Goal: Task Accomplishment & Management: Manage account settings

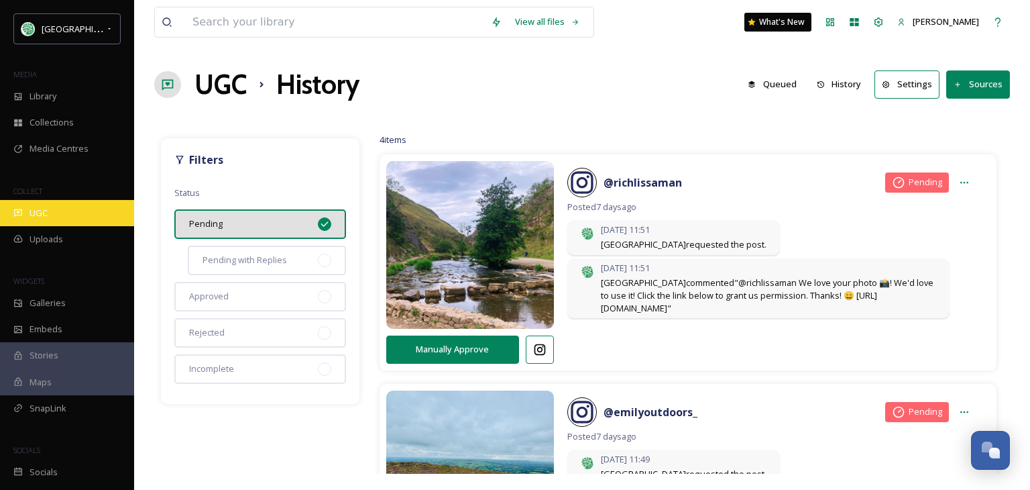
click at [52, 207] on div "UGC" at bounding box center [67, 213] width 134 height 26
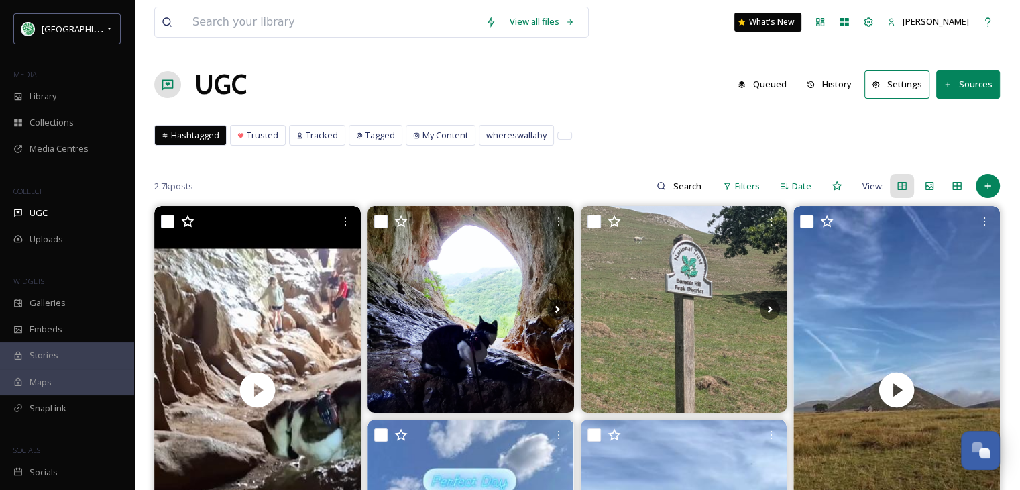
click at [842, 82] on button "History" at bounding box center [829, 84] width 58 height 26
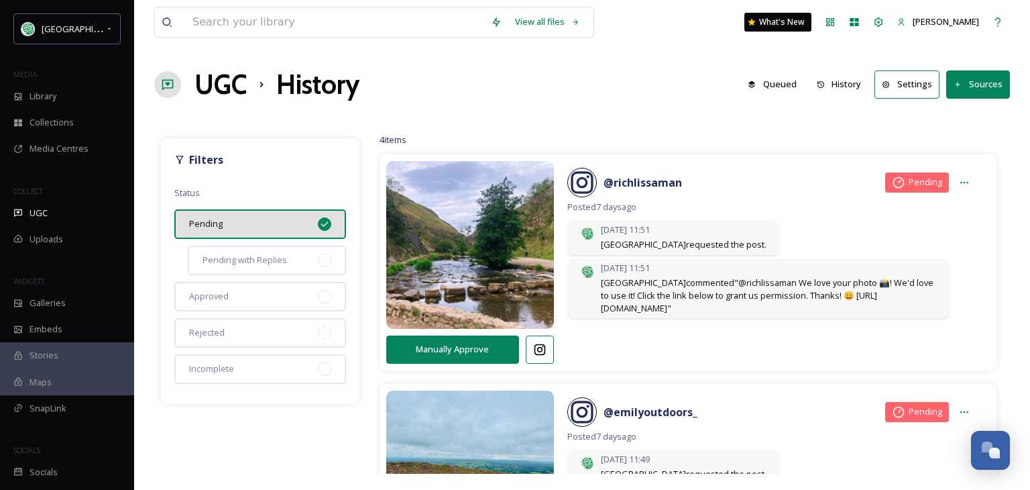
click at [927, 83] on button "Settings" at bounding box center [907, 84] width 65 height 28
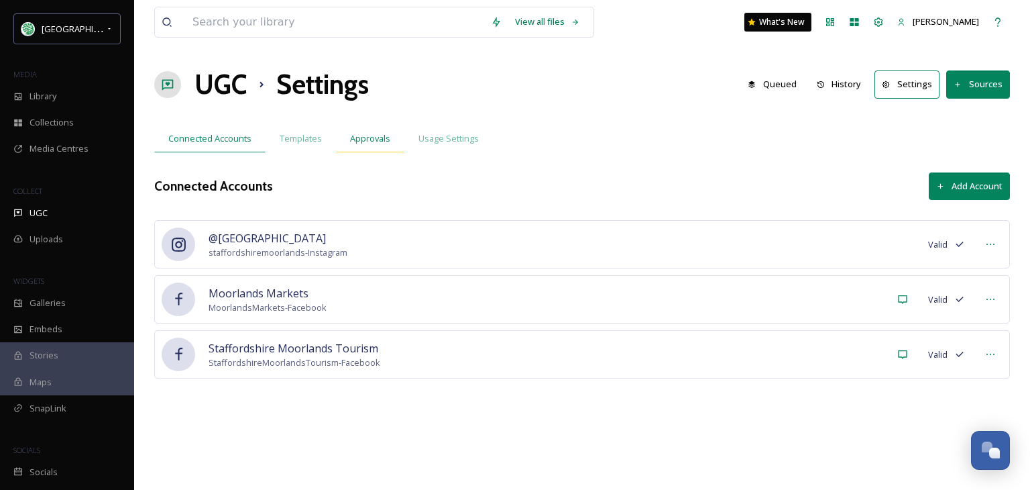
click at [383, 138] on span "Approvals" at bounding box center [370, 138] width 40 height 13
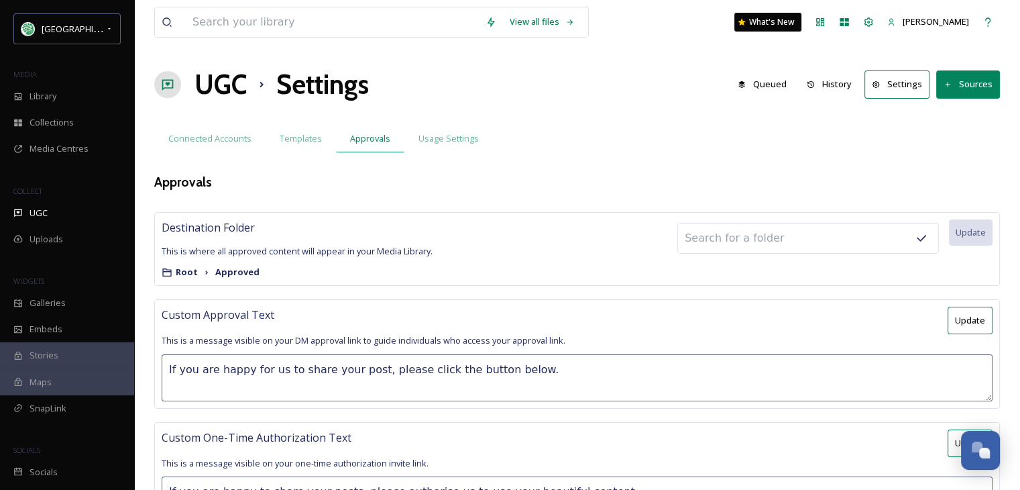
click at [176, 268] on strong "Root" at bounding box center [187, 272] width 22 height 12
click at [233, 269] on strong "Approved" at bounding box center [237, 272] width 44 height 12
click at [343, 277] on div "Root Approved" at bounding box center [297, 272] width 271 height 13
click at [380, 297] on div "View all files What's New [PERSON_NAME] UGC Settings Queued History Settings So…" at bounding box center [577, 339] width 886 height 679
click at [838, 78] on button "History" at bounding box center [829, 84] width 58 height 26
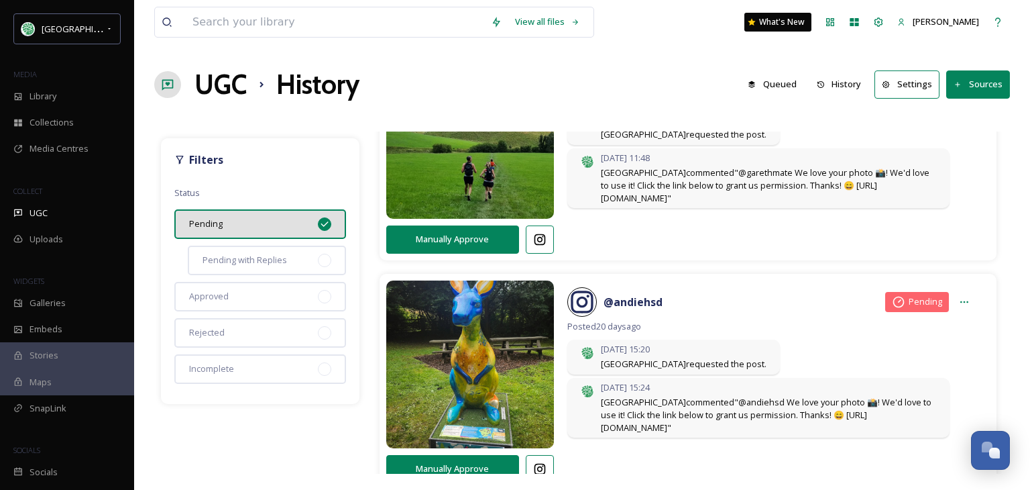
scroll to position [343, 0]
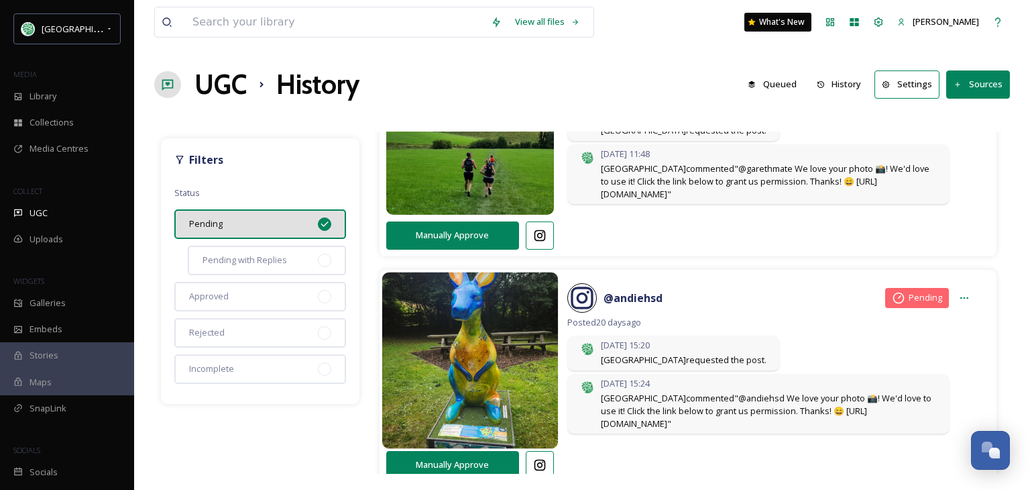
click at [465, 373] on img at bounding box center [470, 360] width 176 height 211
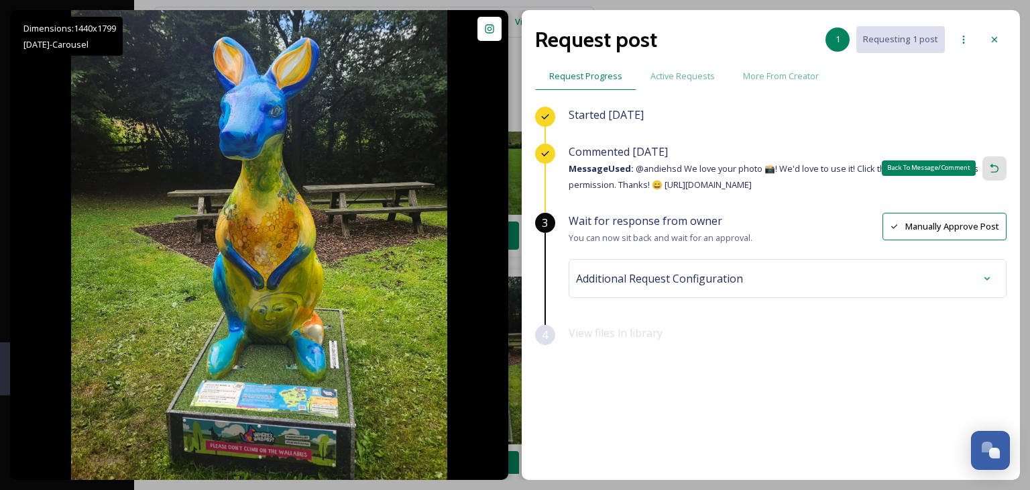
click at [996, 164] on icon at bounding box center [994, 168] width 11 height 11
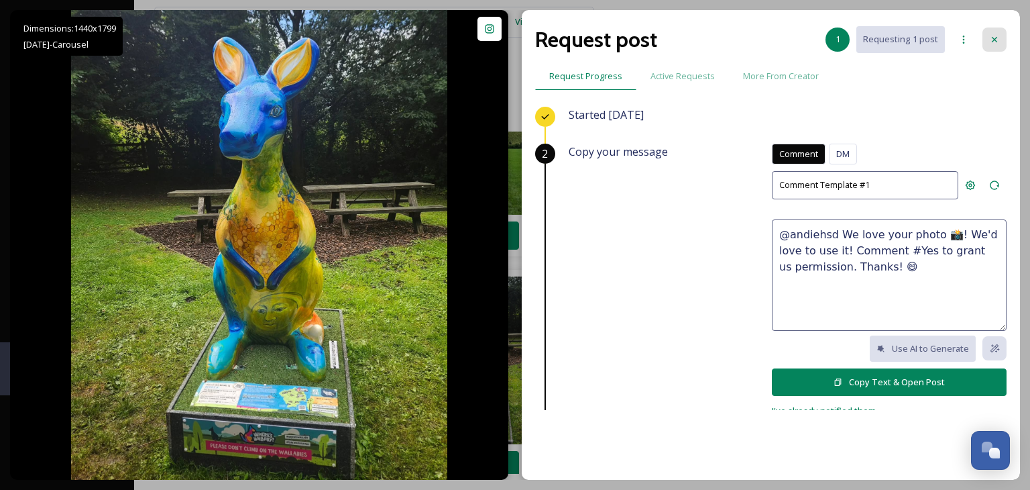
click at [992, 33] on div at bounding box center [995, 40] width 24 height 24
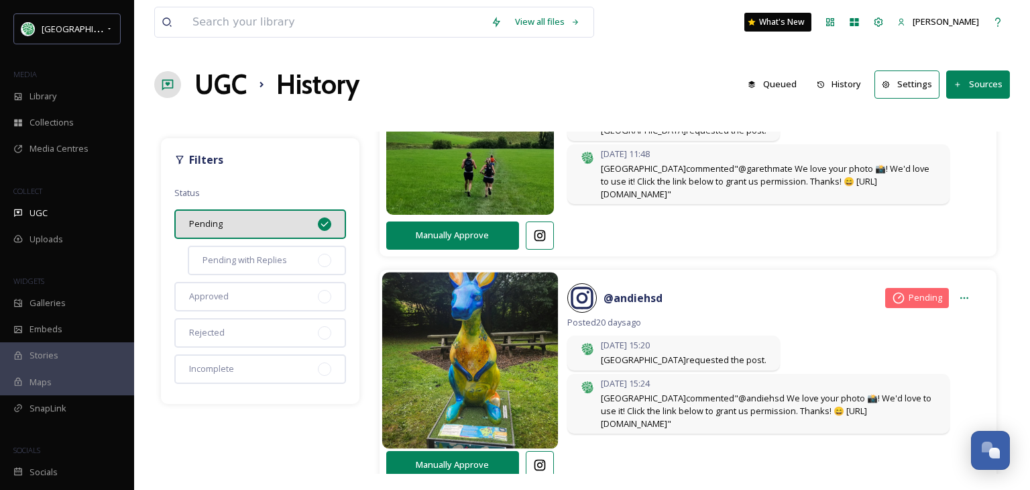
click at [511, 349] on img at bounding box center [470, 360] width 176 height 211
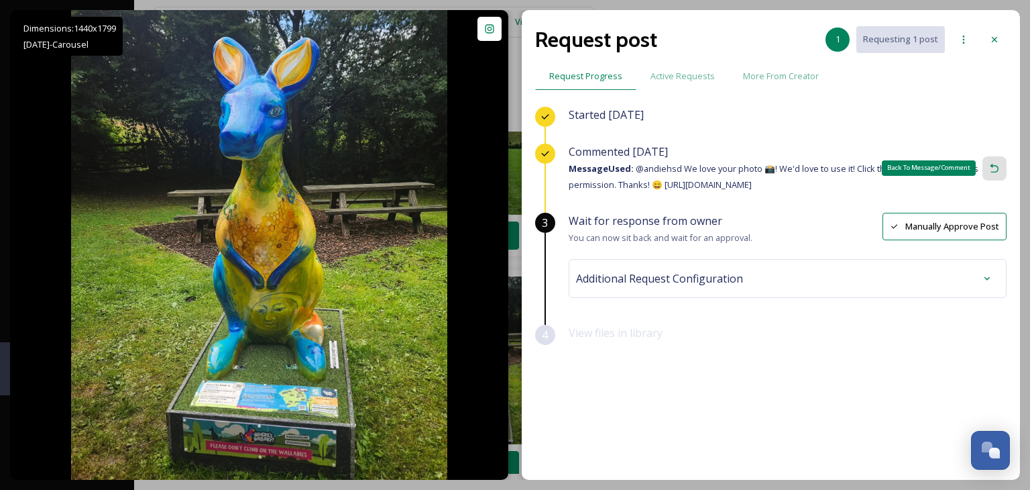
click at [998, 168] on icon at bounding box center [994, 168] width 11 height 11
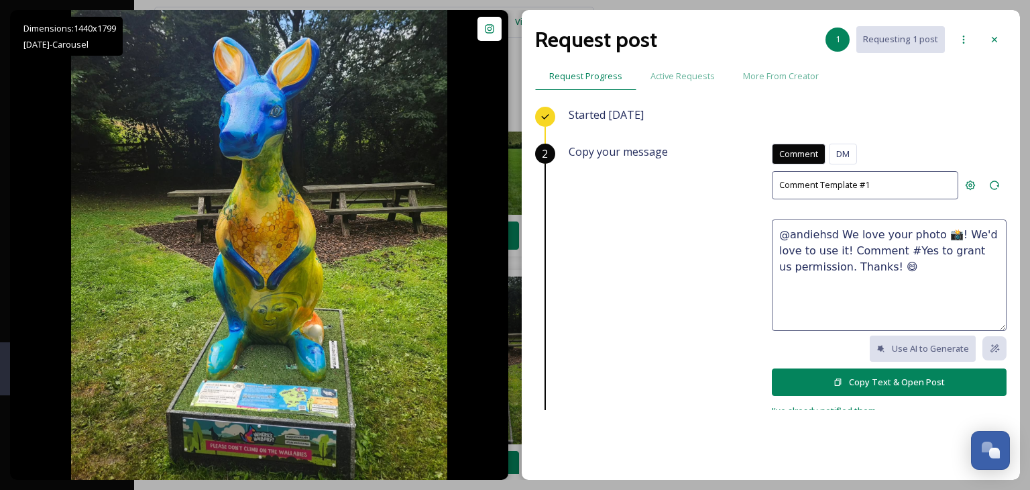
click at [783, 156] on span "Comment" at bounding box center [799, 154] width 39 height 13
click at [837, 151] on span "DM" at bounding box center [843, 154] width 13 height 13
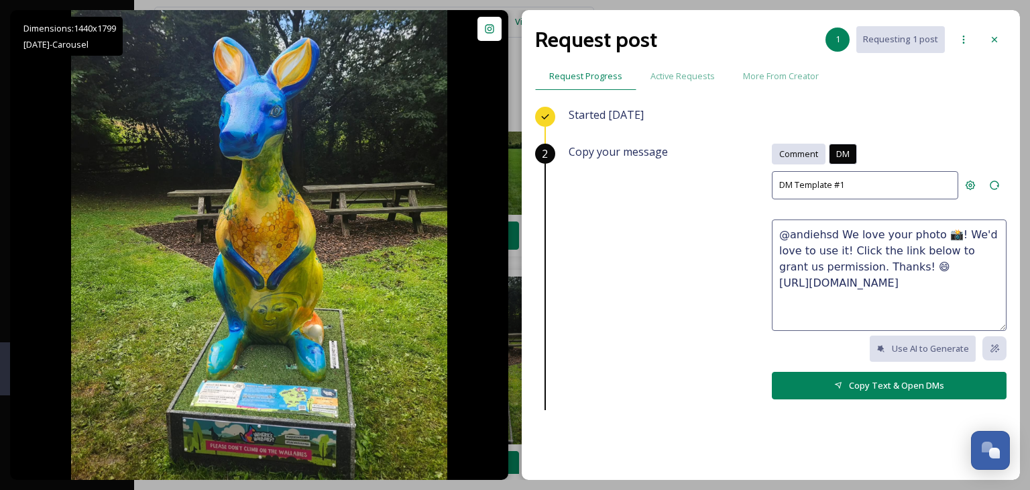
click at [794, 150] on span "Comment" at bounding box center [799, 154] width 39 height 13
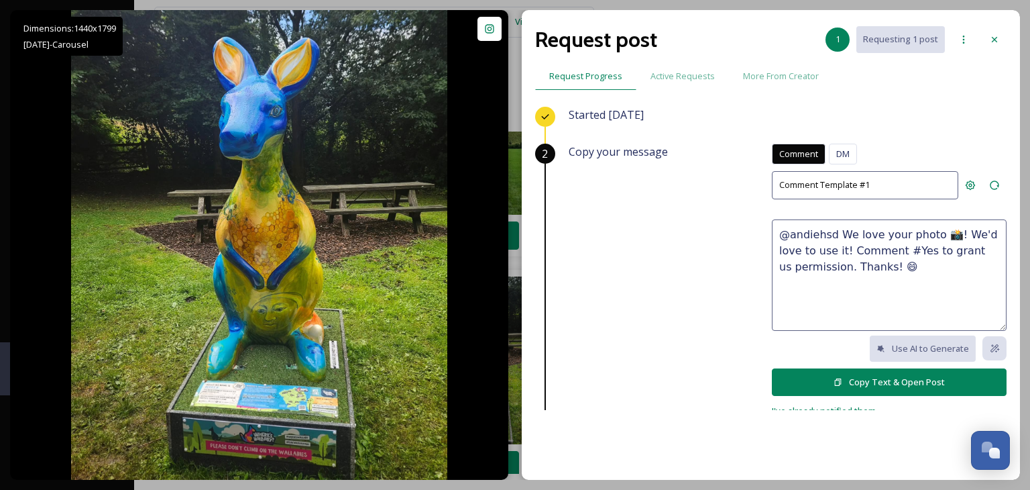
click at [884, 380] on button "Copy Text & Open Post" at bounding box center [889, 382] width 235 height 28
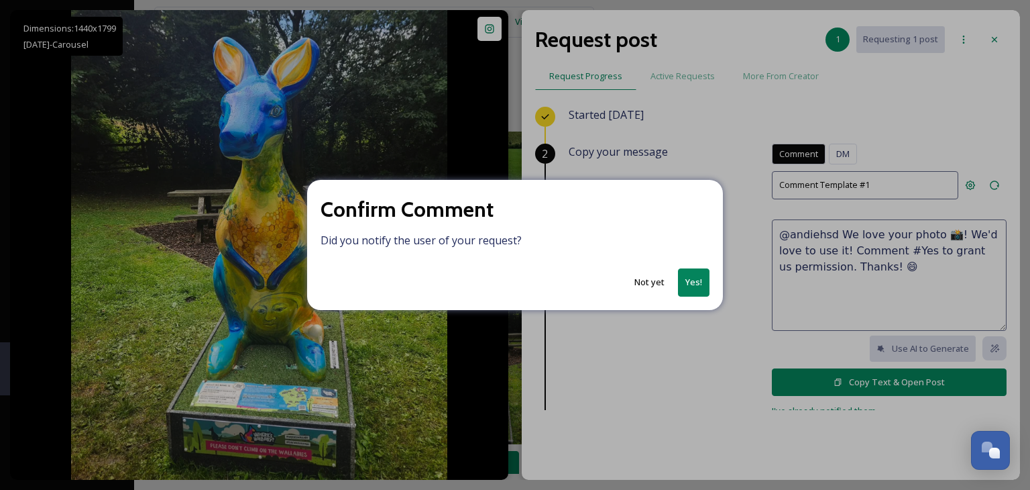
click at [693, 280] on button "Yes!" at bounding box center [694, 282] width 32 height 28
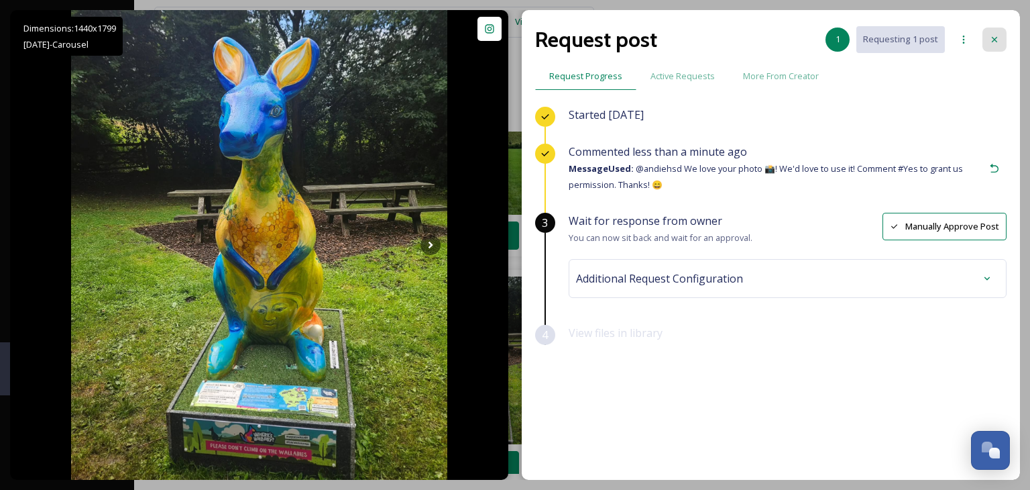
click at [996, 36] on icon at bounding box center [994, 39] width 11 height 11
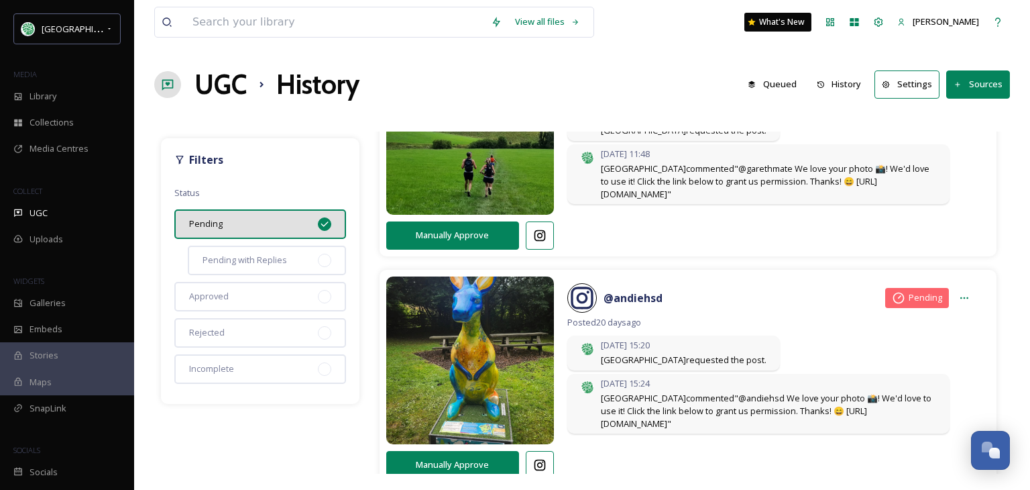
click at [969, 348] on div "@ andiehsd Pending Posted [DATE] [DATE] 15:20 [GEOGRAPHIC_DATA] requested the p…" at bounding box center [772, 359] width 436 height 167
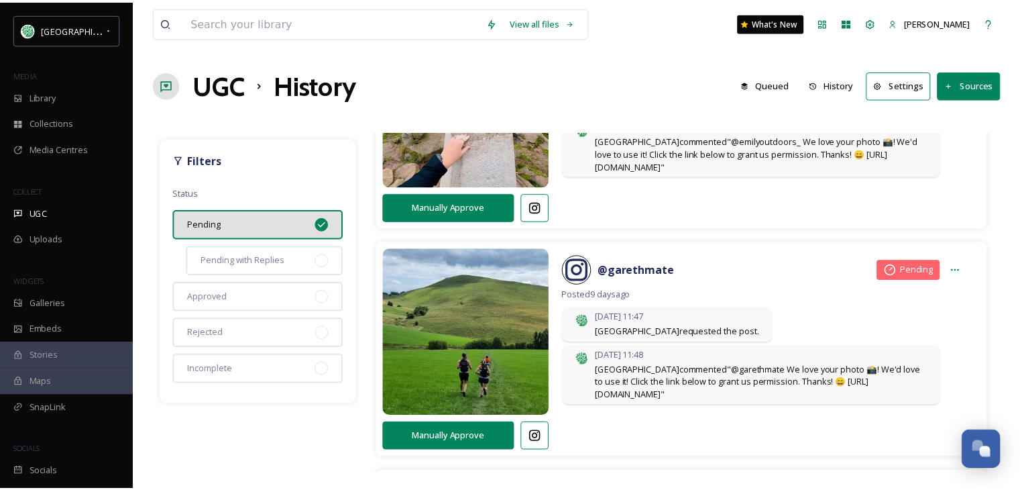
scroll to position [0, 0]
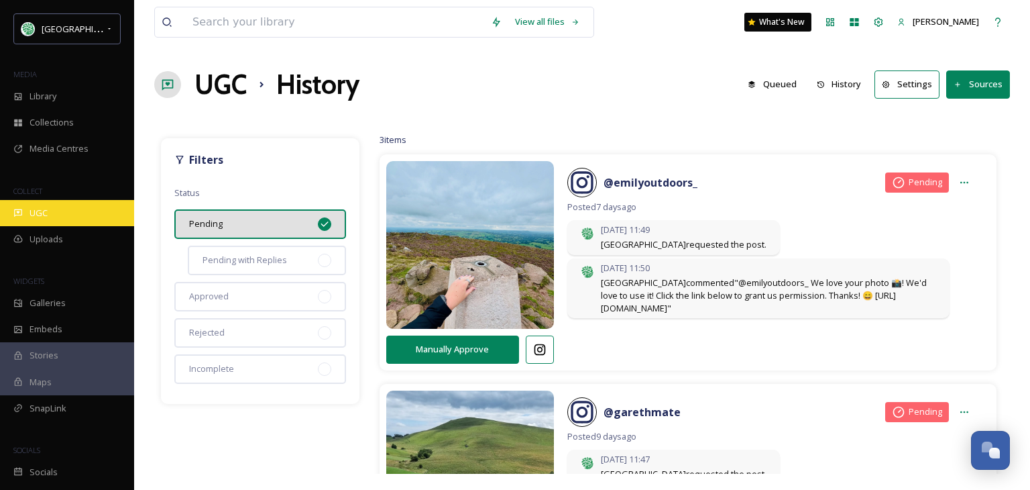
click at [54, 213] on div "UGC" at bounding box center [67, 213] width 134 height 26
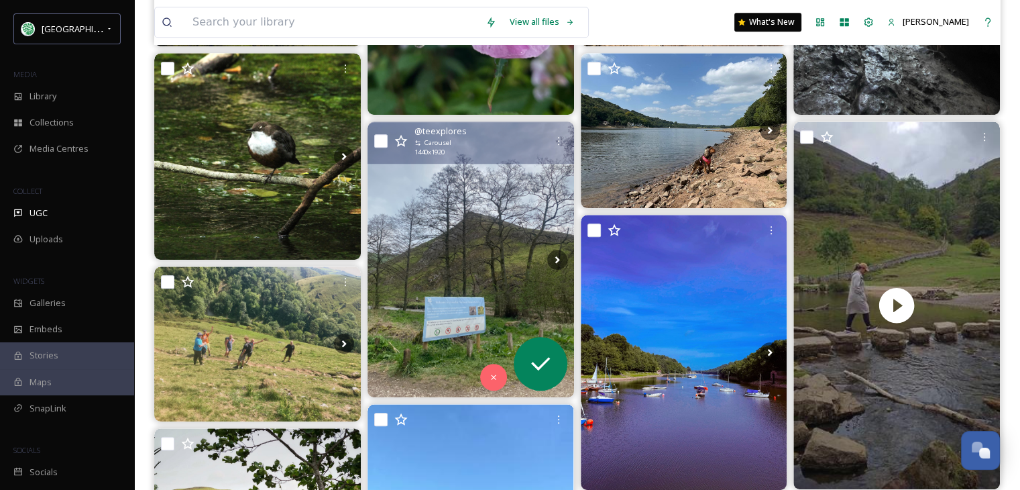
scroll to position [872, 0]
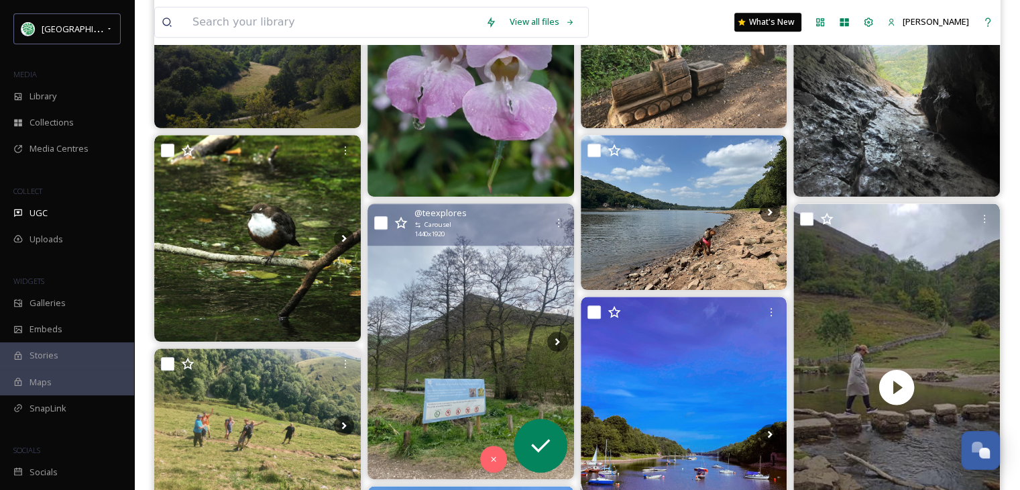
click at [429, 334] on img at bounding box center [471, 341] width 207 height 275
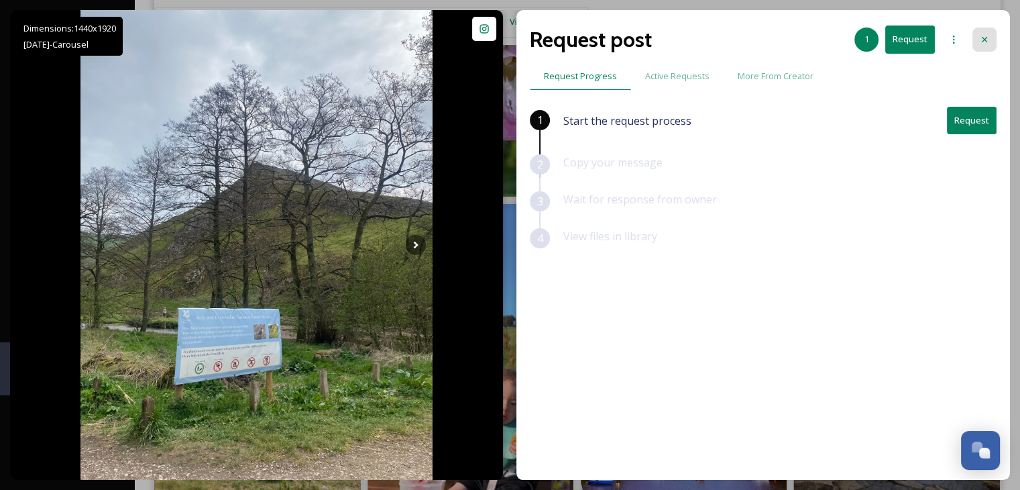
click at [984, 31] on div at bounding box center [985, 40] width 24 height 24
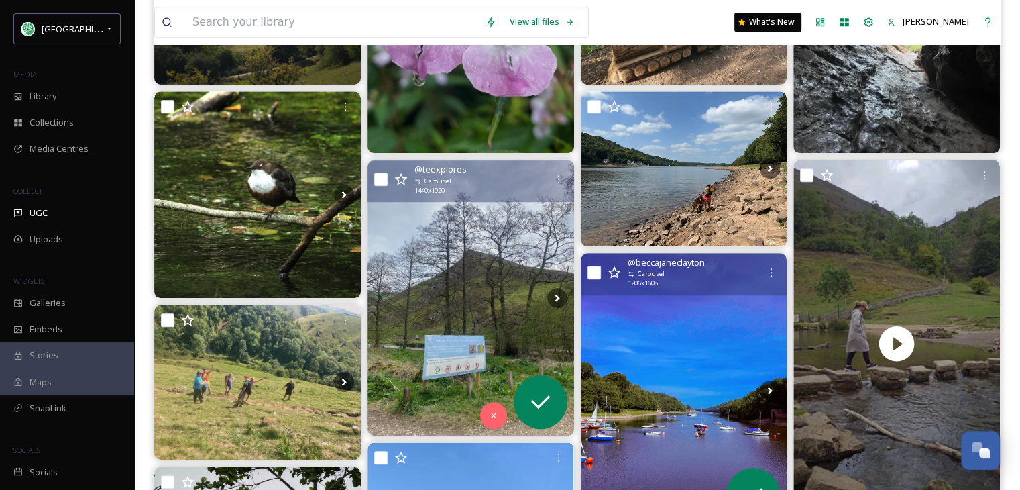
scroll to position [1006, 0]
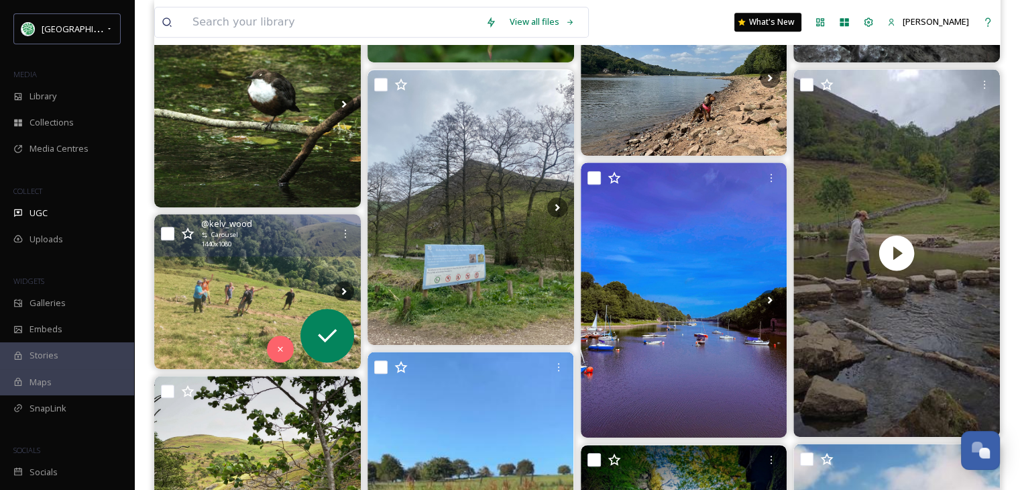
click at [228, 290] on img at bounding box center [257, 291] width 207 height 155
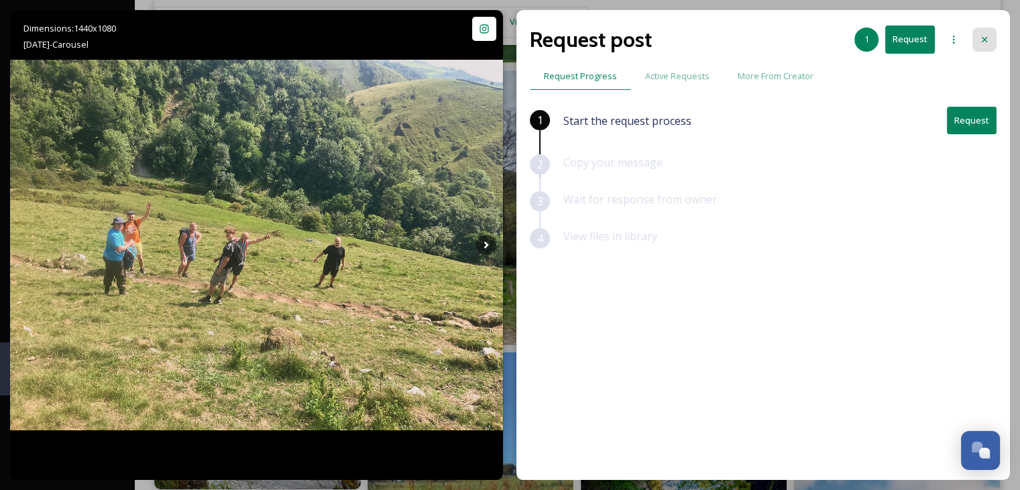
click at [985, 37] on icon at bounding box center [984, 39] width 11 height 11
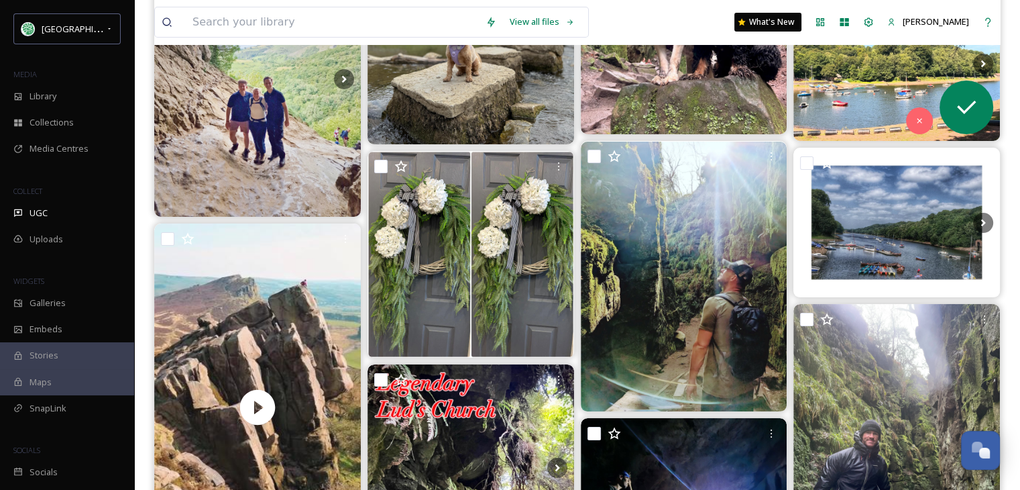
scroll to position [5367, 0]
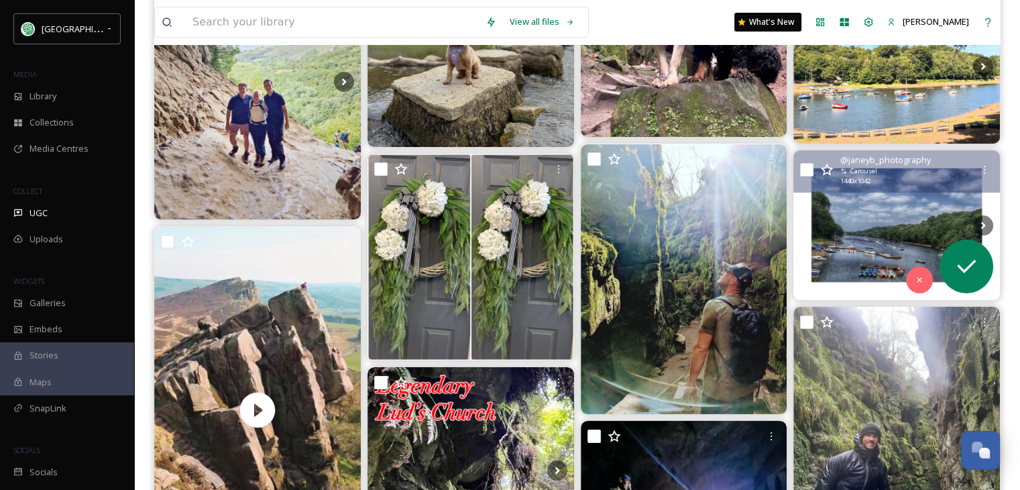
click at [864, 234] on img at bounding box center [897, 225] width 207 height 150
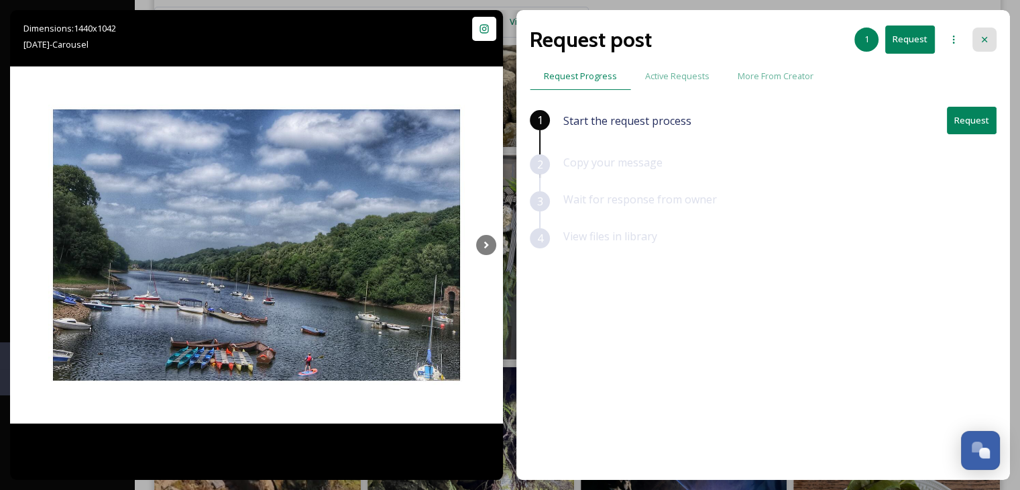
click at [987, 34] on icon at bounding box center [984, 39] width 11 height 11
